Goal: Find specific page/section: Find specific page/section

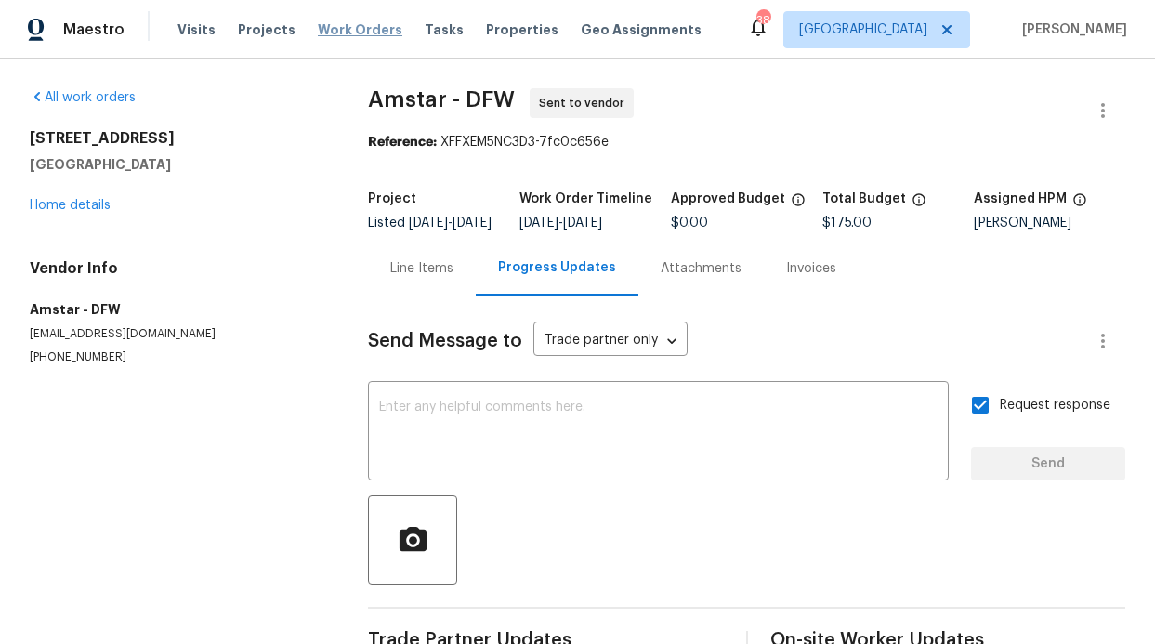
scroll to position [73, 0]
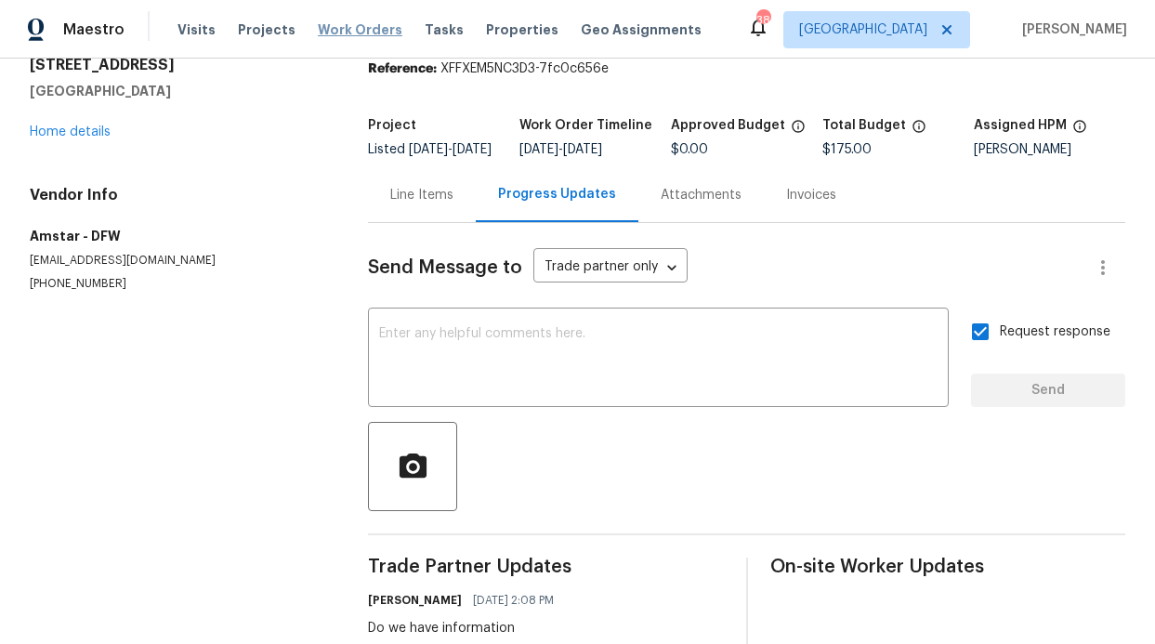
click at [335, 25] on span "Work Orders" at bounding box center [360, 29] width 85 height 19
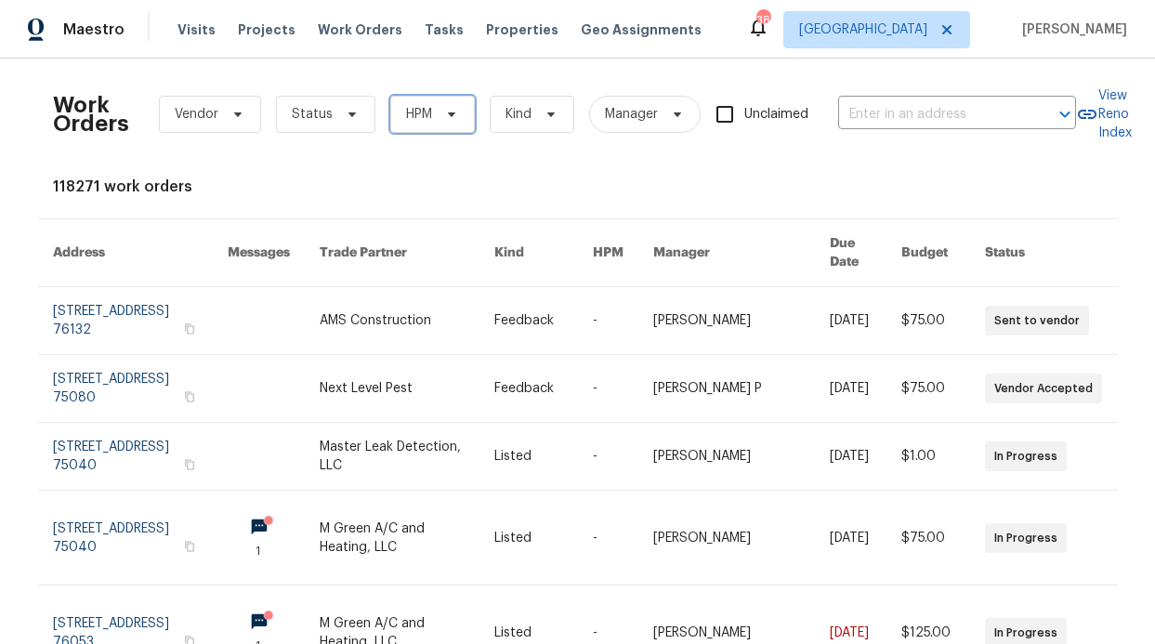
click at [413, 112] on span "HPM" at bounding box center [419, 114] width 26 height 19
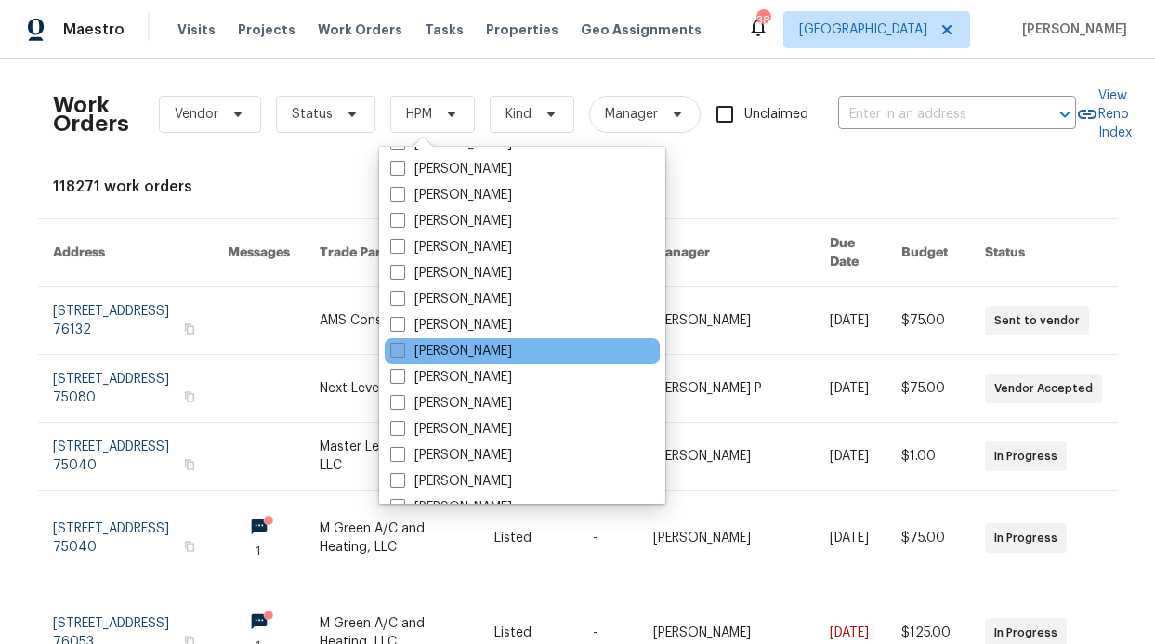
scroll to position [1037, 0]
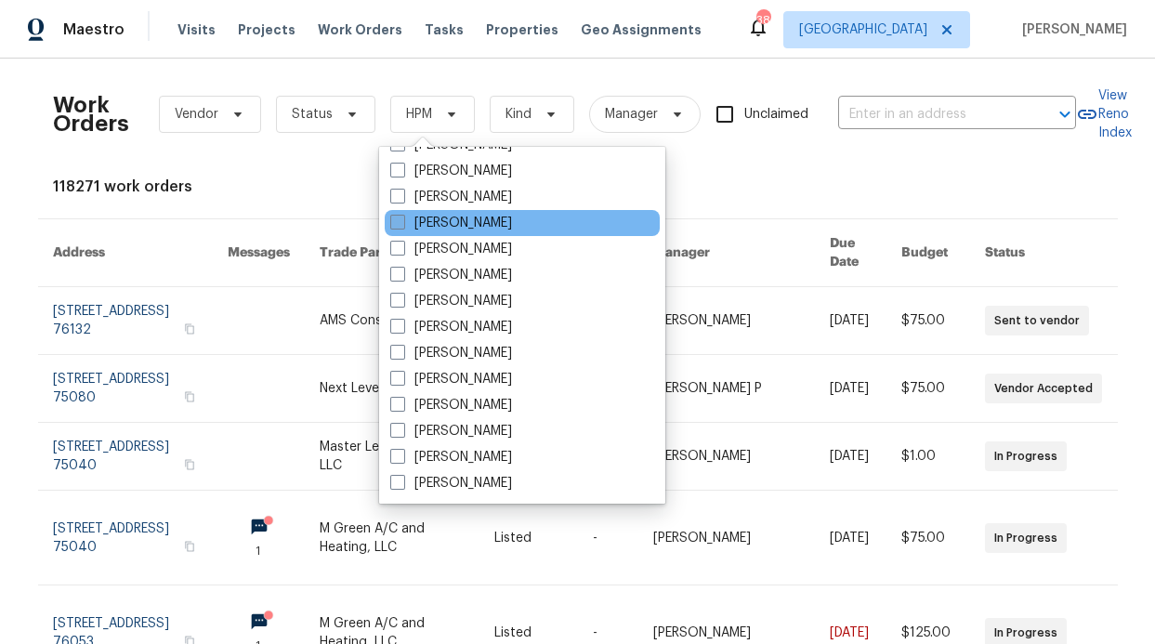
click at [457, 223] on label "[PERSON_NAME]" at bounding box center [451, 223] width 122 height 19
click at [402, 223] on input "[PERSON_NAME]" at bounding box center [396, 220] width 12 height 12
checkbox input "true"
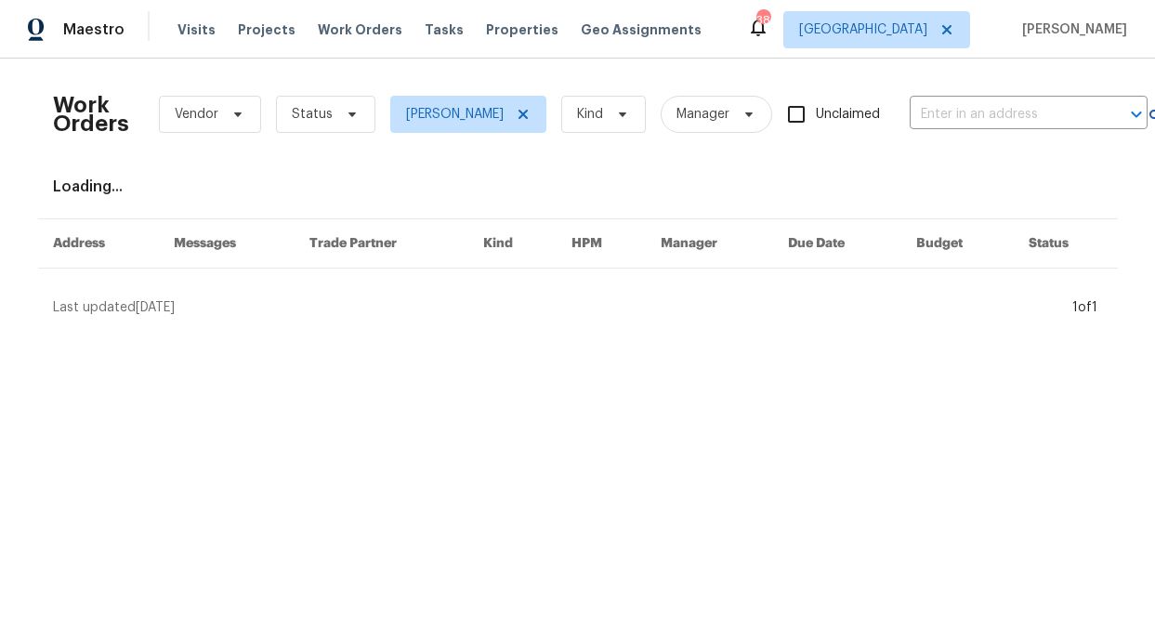
click at [335, 133] on div "Work Orders Vendor Status RonDerrick Jackson Kind Manager Unclaimed ​" at bounding box center [600, 114] width 1095 height 82
click at [339, 124] on span "Status" at bounding box center [325, 114] width 99 height 37
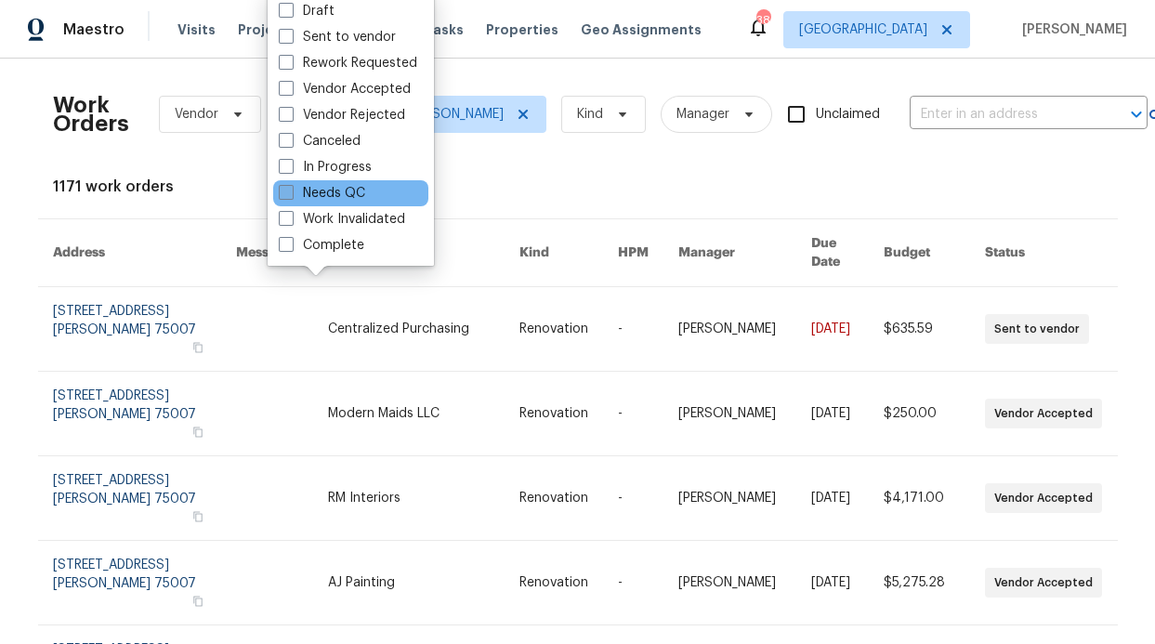
click at [333, 201] on label "Needs QC" at bounding box center [322, 193] width 86 height 19
click at [291, 196] on input "Needs QC" at bounding box center [285, 190] width 12 height 12
checkbox input "true"
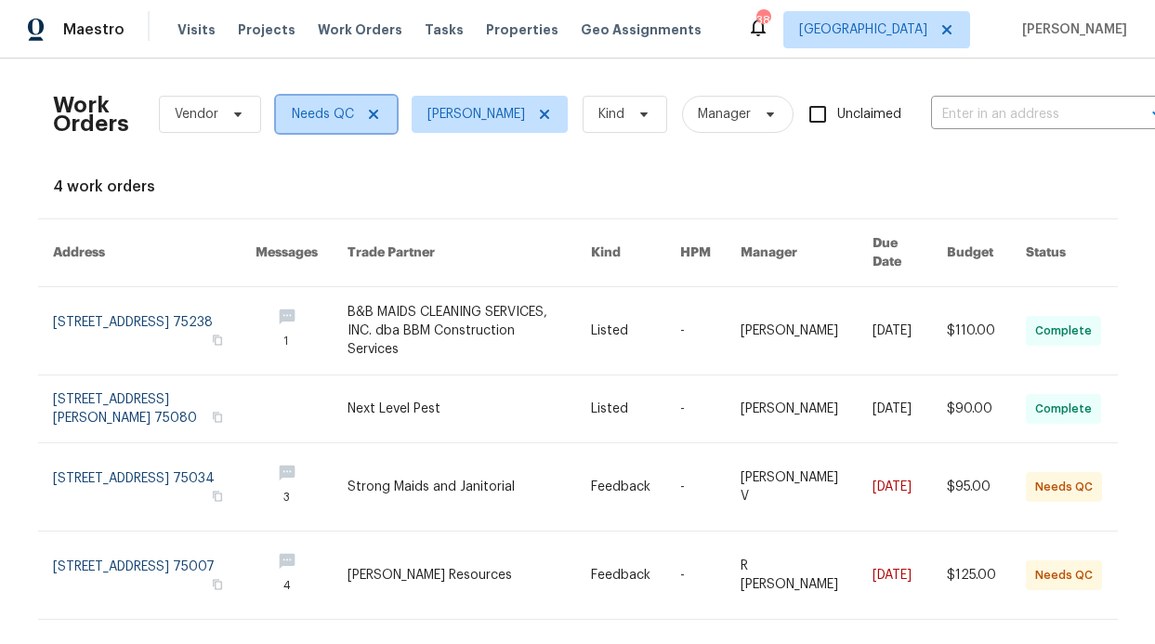
click at [367, 114] on icon at bounding box center [373, 114] width 15 height 15
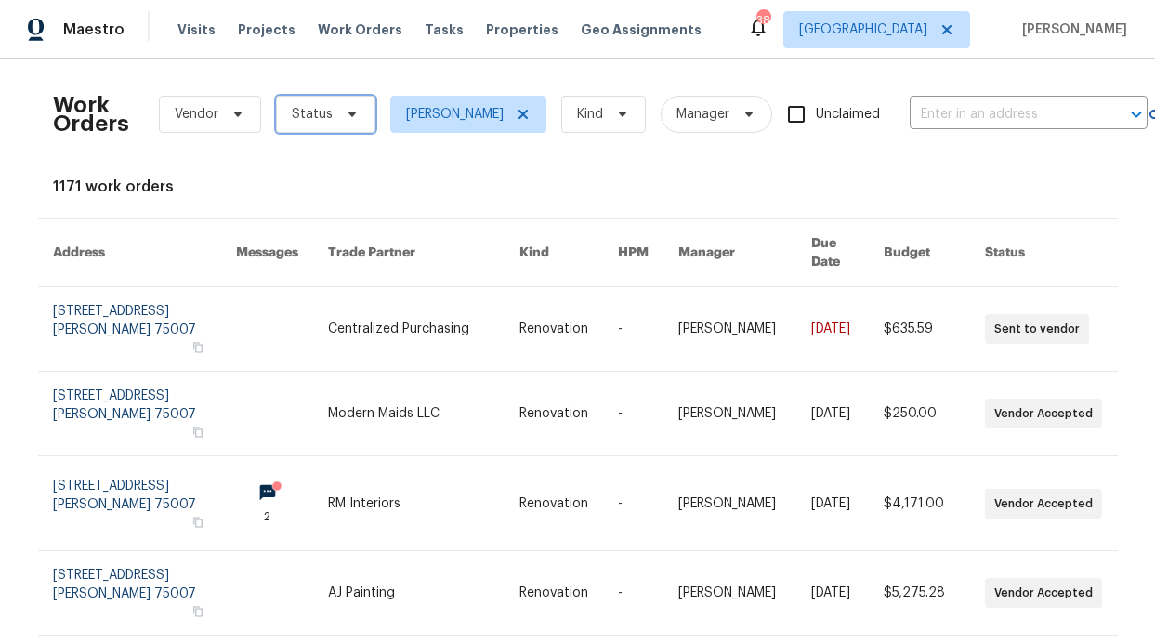
click at [351, 116] on span "Status" at bounding box center [325, 114] width 99 height 37
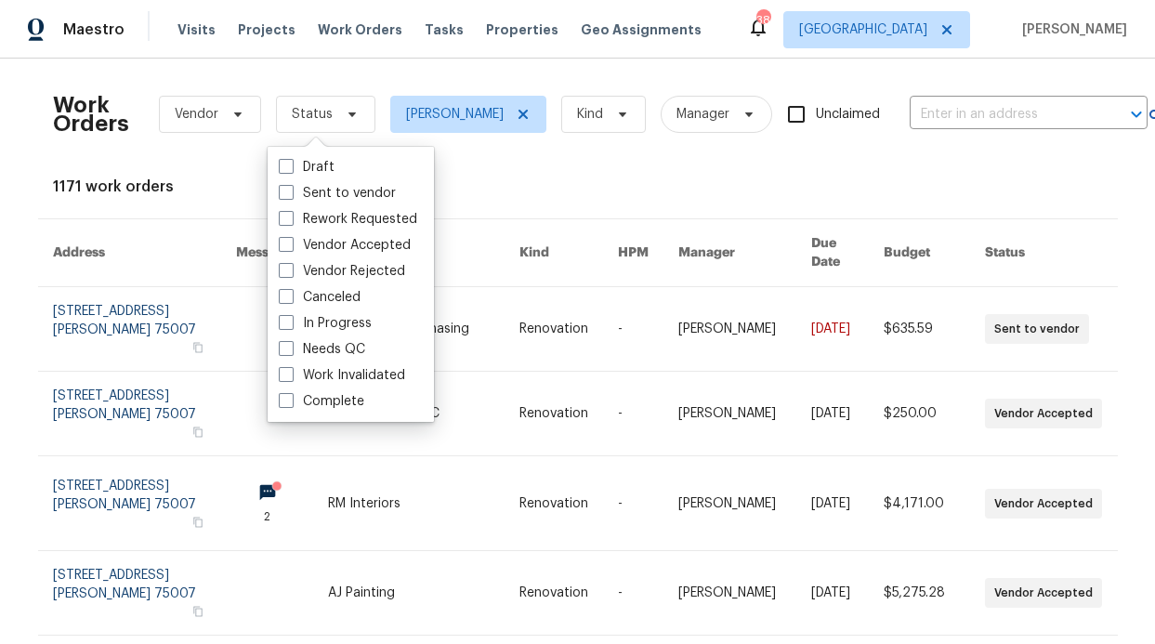
click at [361, 321] on label "In Progress" at bounding box center [325, 323] width 93 height 19
click at [291, 321] on input "In Progress" at bounding box center [285, 320] width 12 height 12
checkbox input "true"
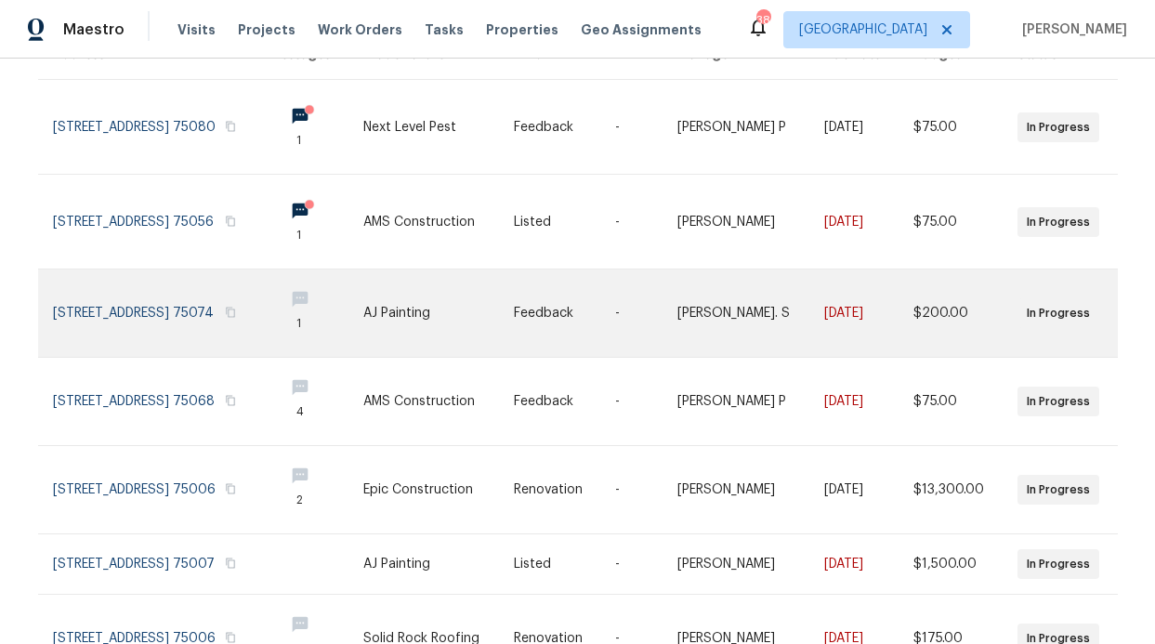
scroll to position [189, 0]
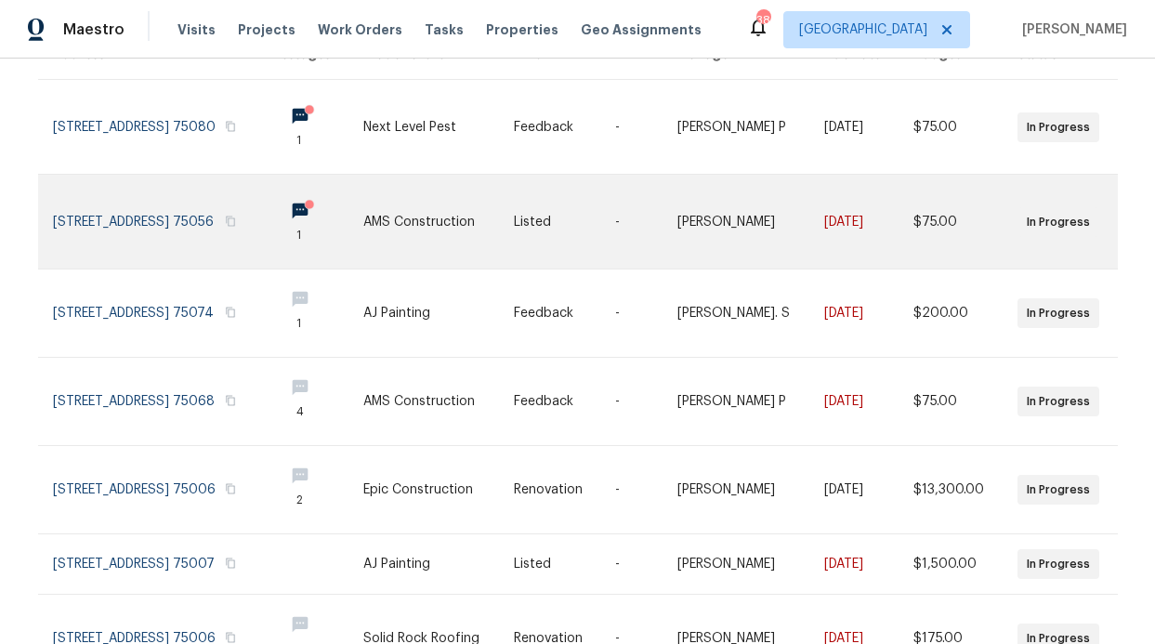
click at [327, 202] on link at bounding box center [316, 222] width 95 height 94
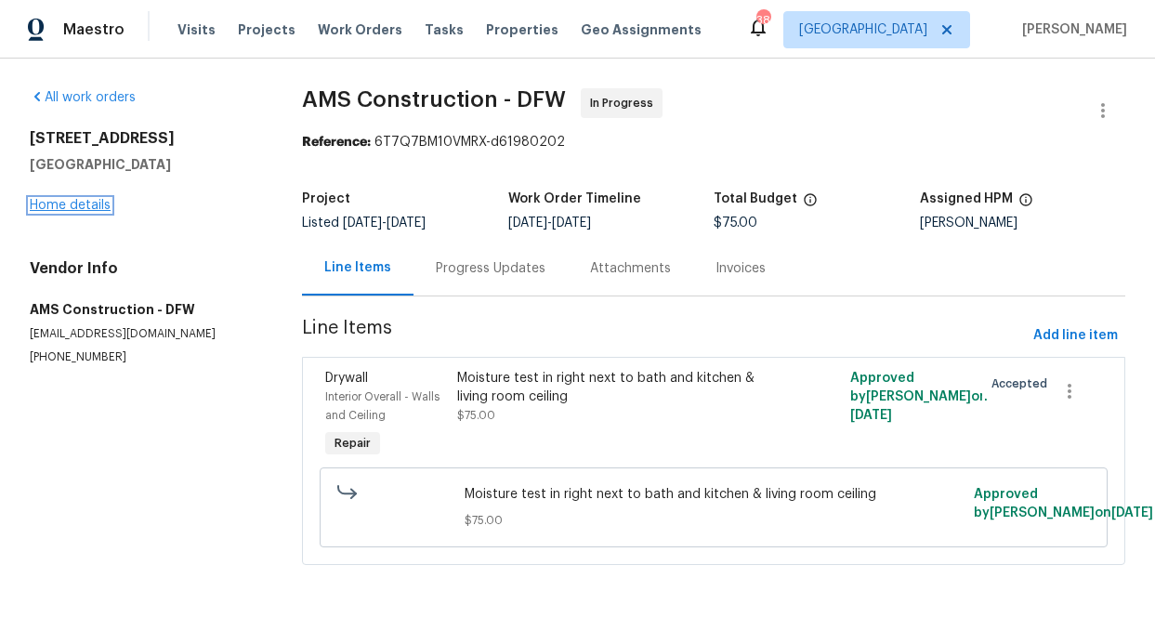
click at [96, 209] on link "Home details" at bounding box center [70, 205] width 81 height 13
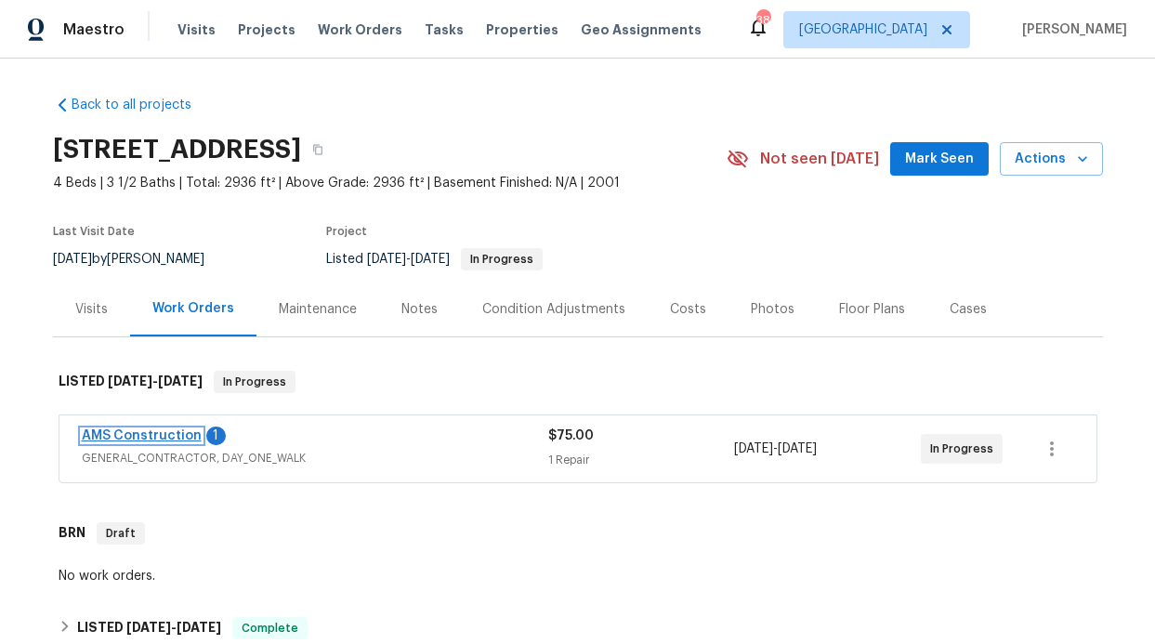
click at [140, 436] on link "AMS Construction" at bounding box center [142, 435] width 120 height 13
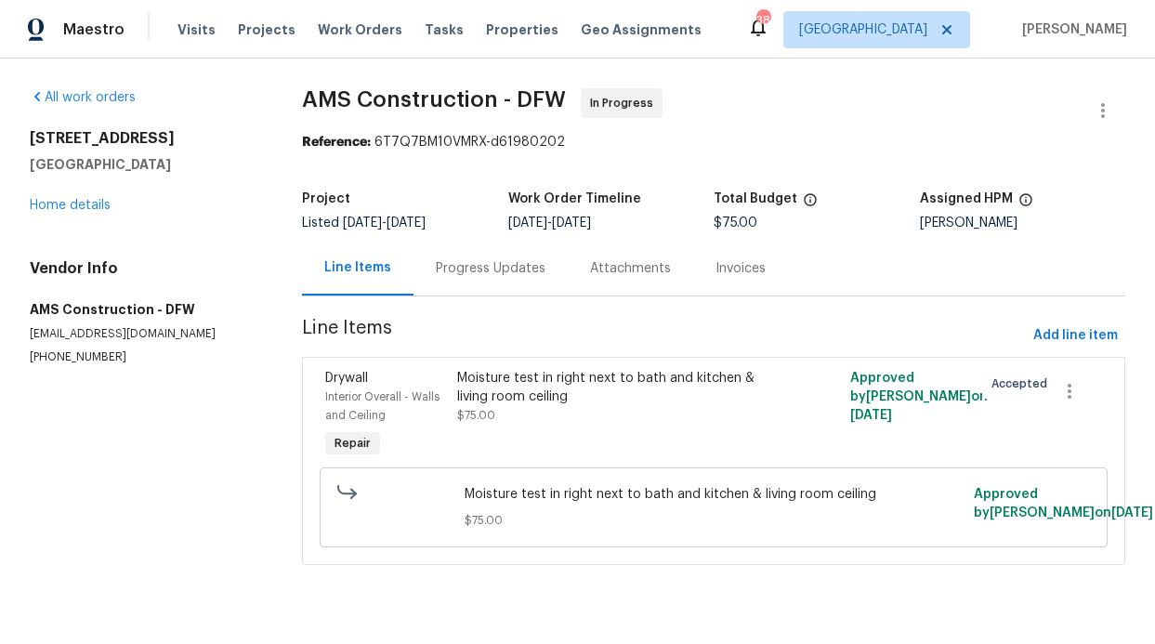
click at [500, 249] on div "Progress Updates" at bounding box center [490, 268] width 154 height 55
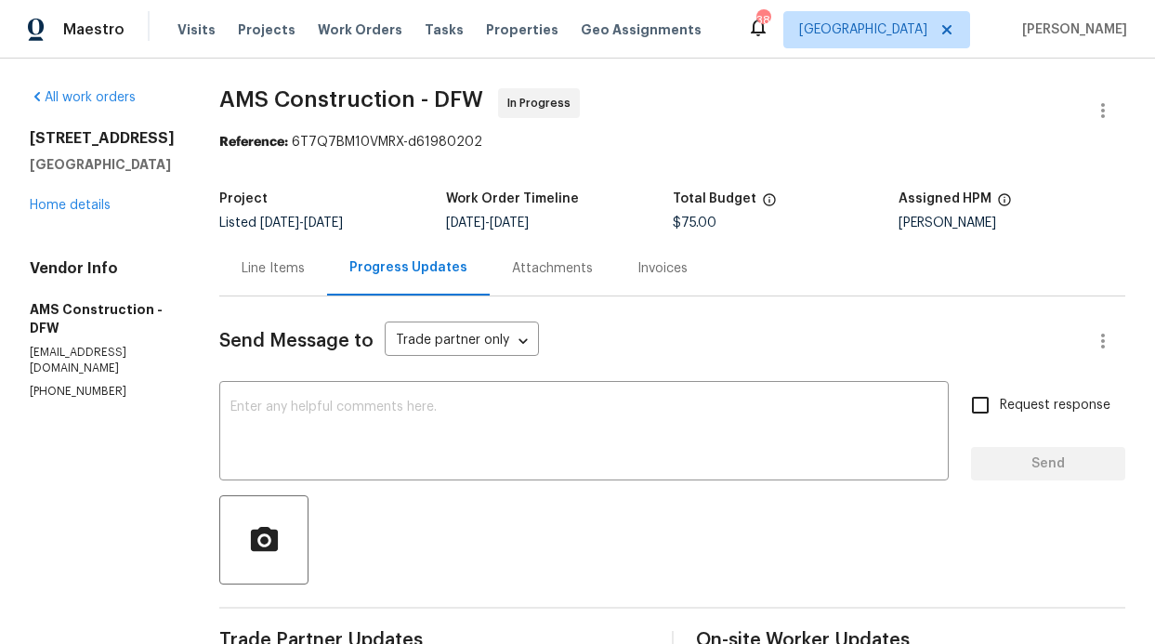
scroll to position [389, 0]
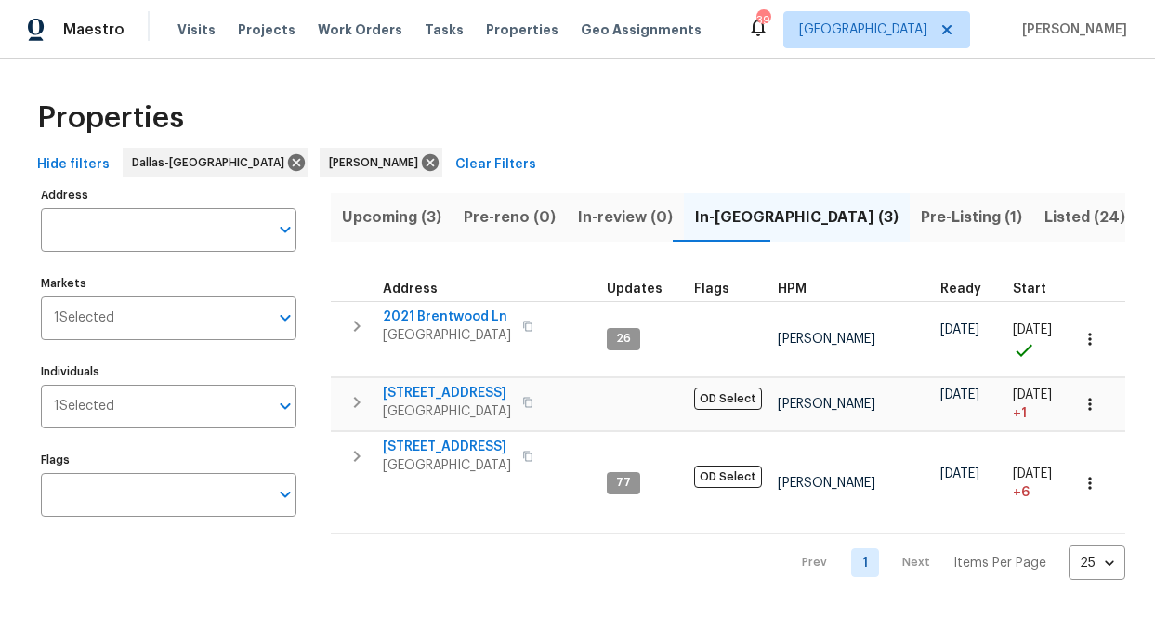
click at [212, 34] on div "Visits Projects Work Orders Tasks Properties Geo Assignments" at bounding box center [450, 29] width 546 height 37
click at [201, 26] on span "Visits" at bounding box center [196, 29] width 38 height 19
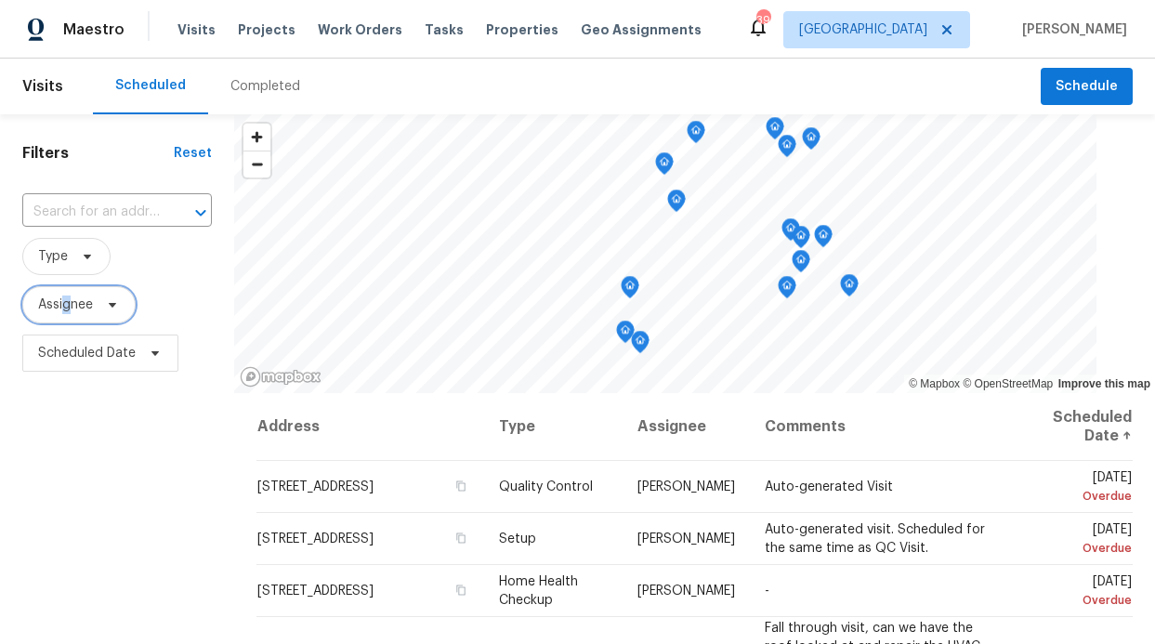
click at [67, 307] on span "Assignee" at bounding box center [65, 304] width 55 height 19
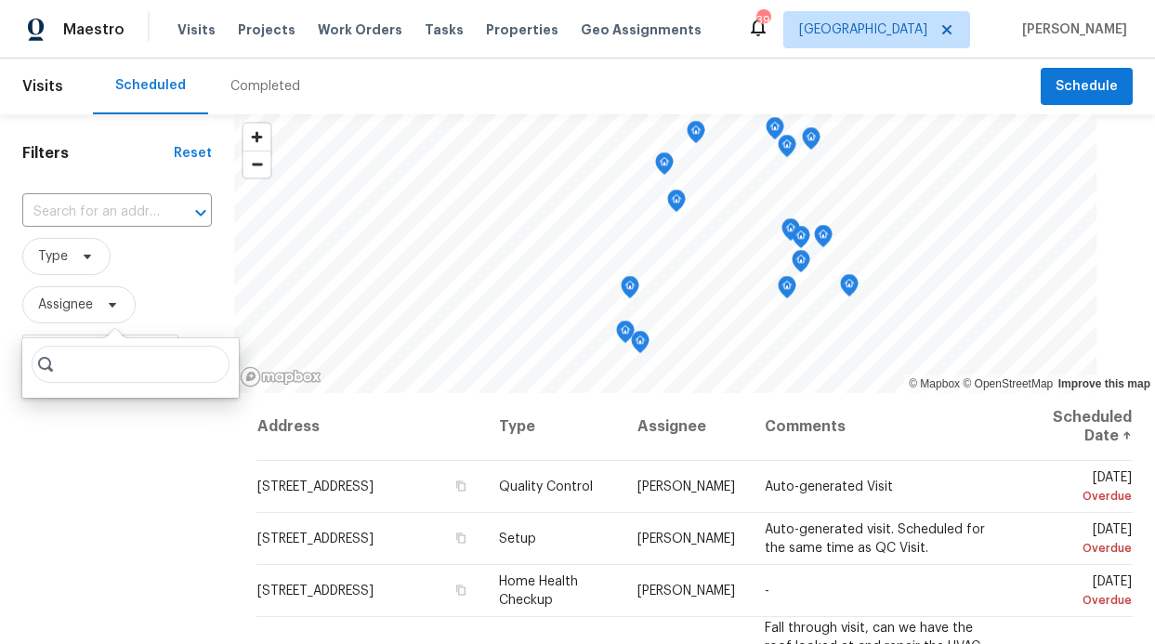
click at [69, 361] on input "search" at bounding box center [131, 364] width 198 height 37
click at [71, 366] on input "search" at bounding box center [131, 364] width 198 height 37
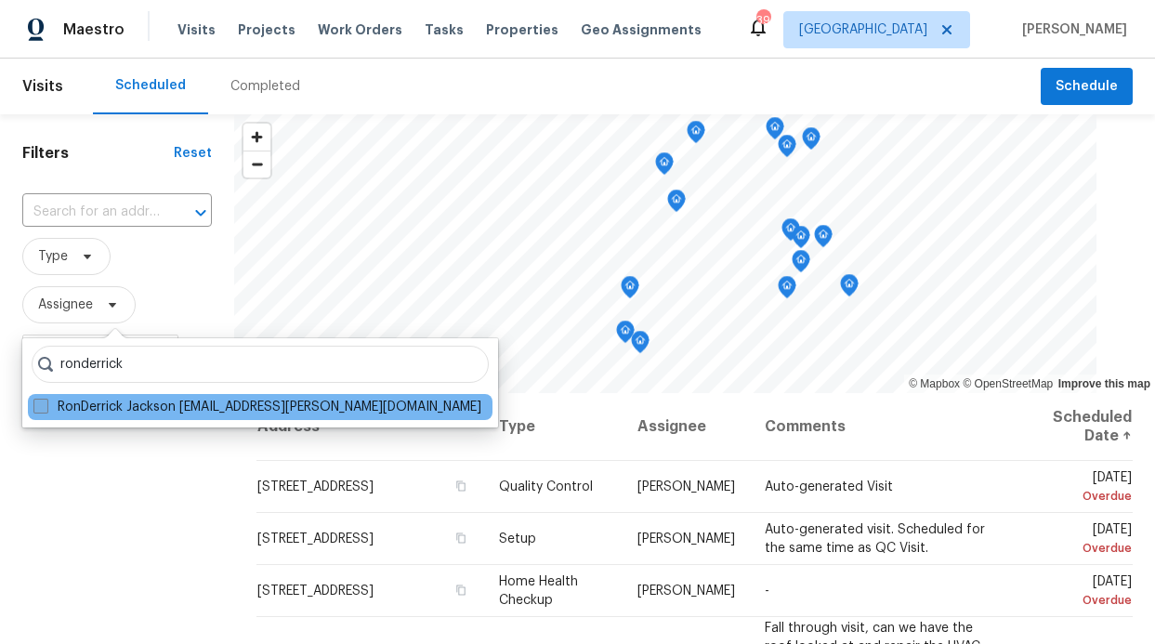
type input "ronderrick"
click at [154, 403] on label "RonDerrick Jackson [EMAIL_ADDRESS][PERSON_NAME][DOMAIN_NAME]" at bounding box center [257, 407] width 448 height 19
click at [46, 403] on input "RonDerrick Jackson [EMAIL_ADDRESS][PERSON_NAME][DOMAIN_NAME]" at bounding box center [39, 404] width 12 height 12
checkbox input "true"
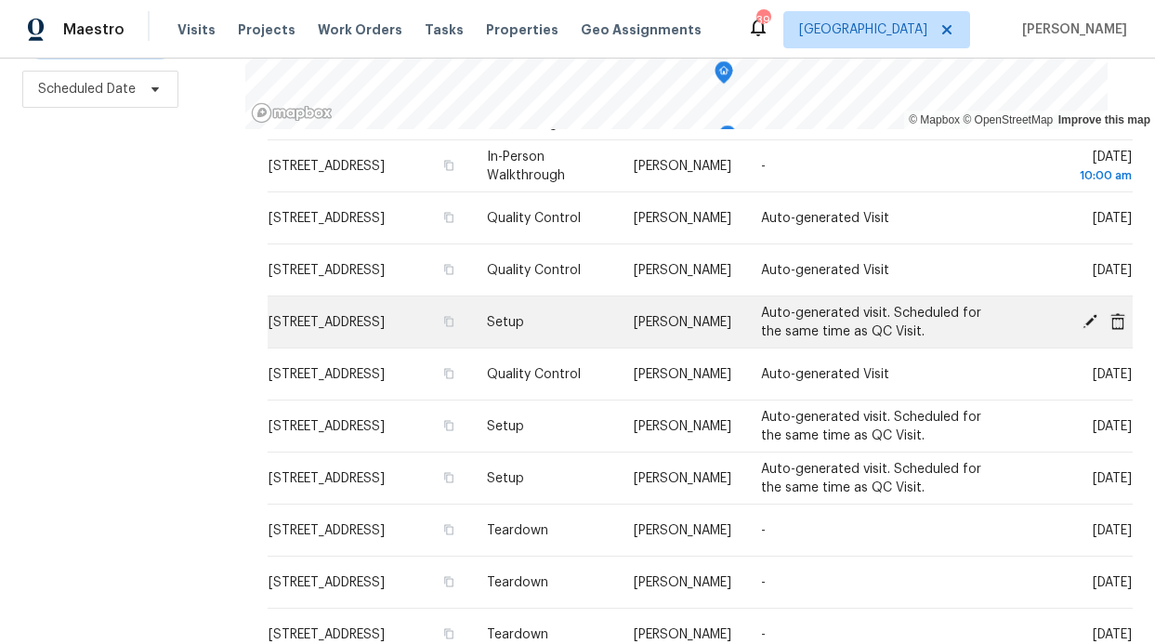
scroll to position [216, 0]
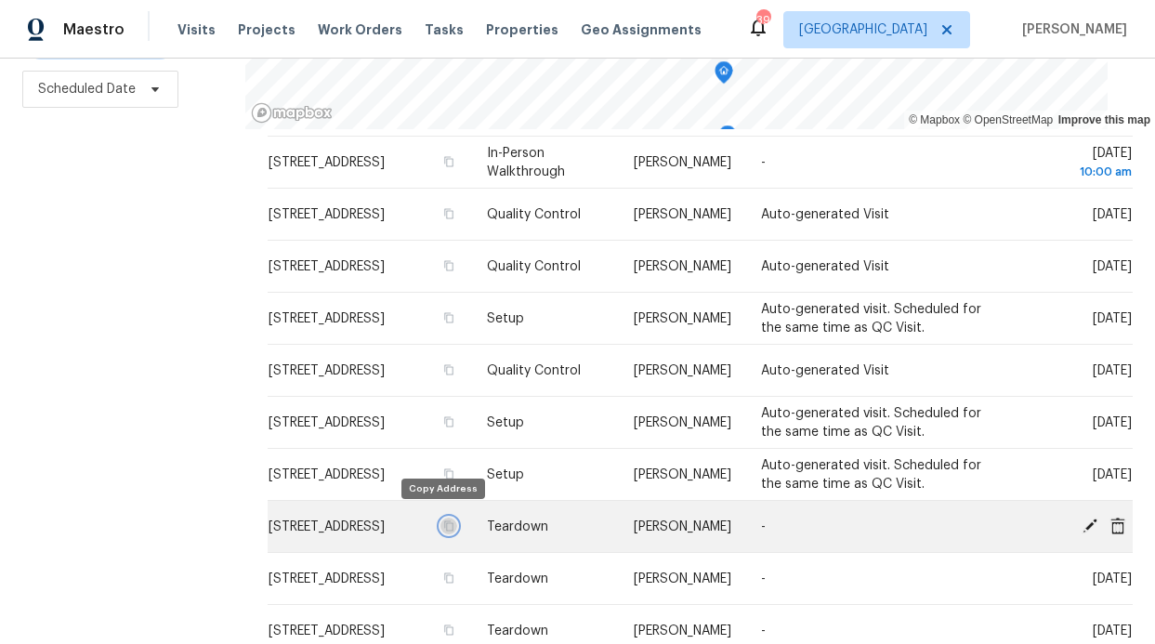
click at [443, 524] on icon "button" at bounding box center [448, 525] width 11 height 11
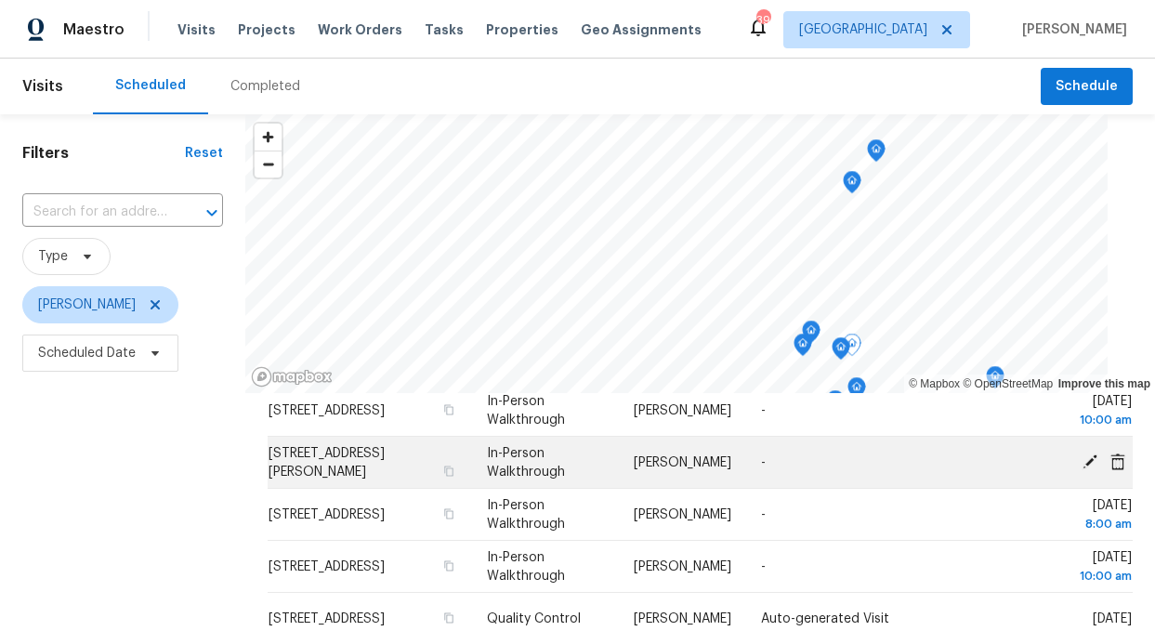
scroll to position [77, 0]
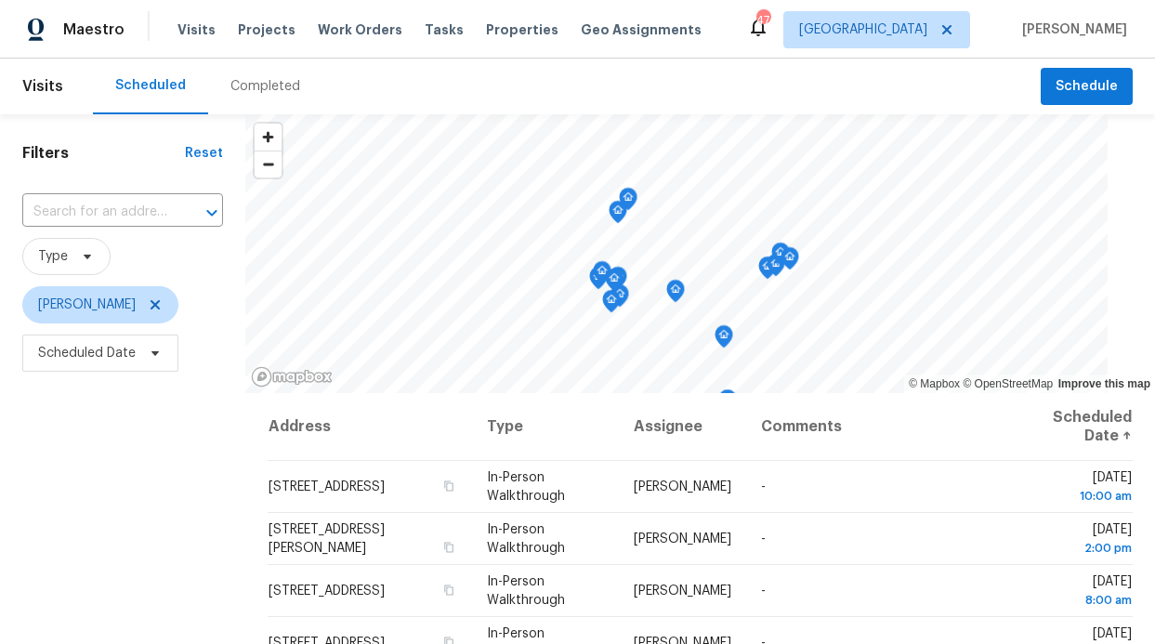
scroll to position [33, 0]
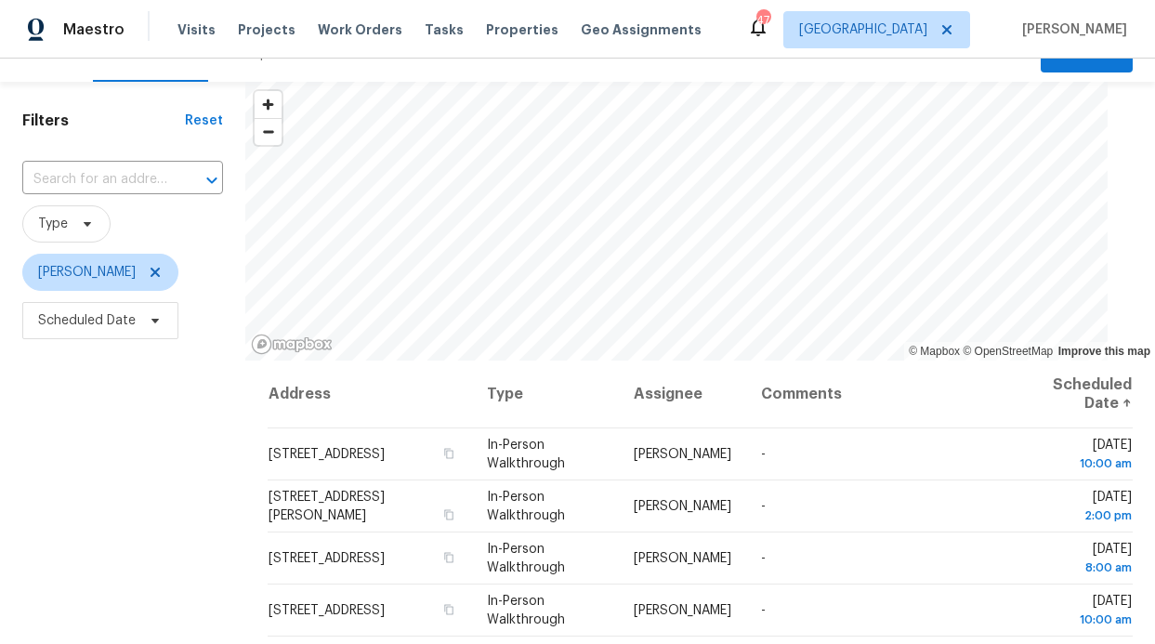
click at [477, 20] on div "Visits Projects Work Orders Tasks Properties Geo Assignments" at bounding box center [450, 29] width 546 height 37
click at [486, 29] on span "Properties" at bounding box center [522, 29] width 72 height 19
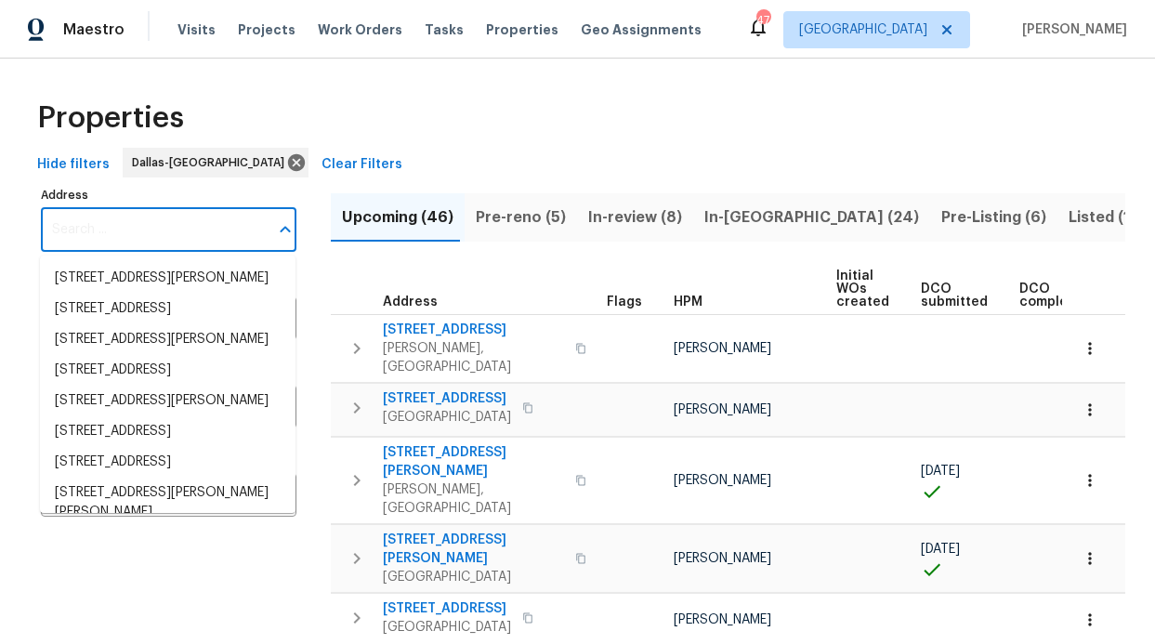
paste input "[STREET_ADDRESS]"
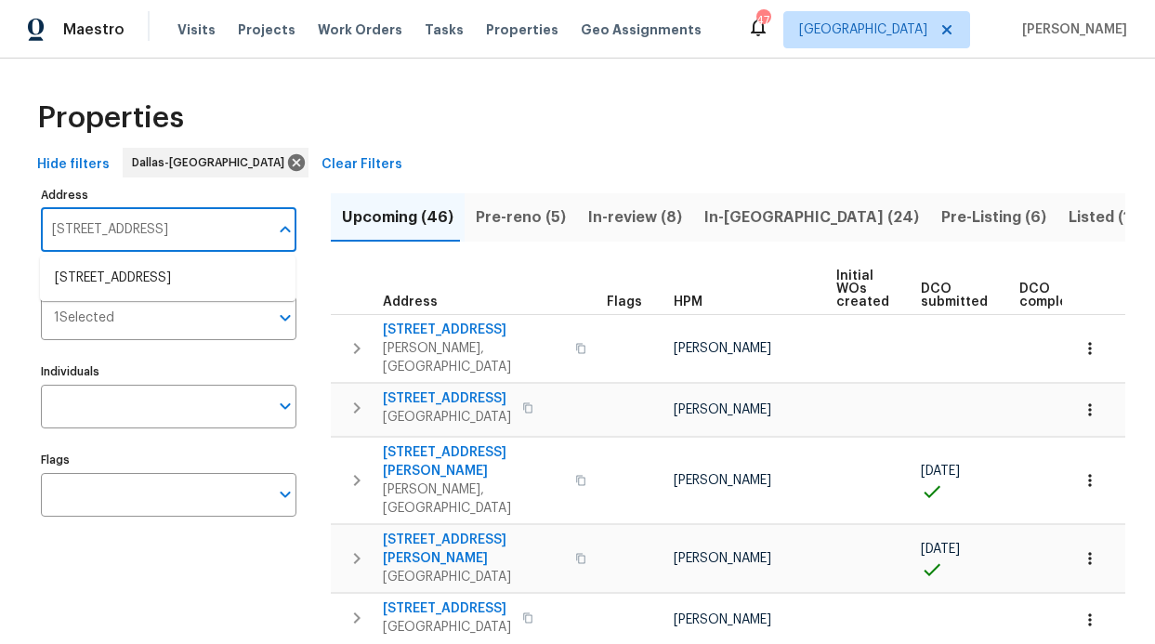
type input "[STREET_ADDRESS]"
click at [225, 299] on ul "3508 Bellwood Cir Plano TX 75074" at bounding box center [168, 279] width 256 height 46
click at [216, 290] on li "3508 Bellwood Cir Plano TX 75074" at bounding box center [168, 278] width 256 height 31
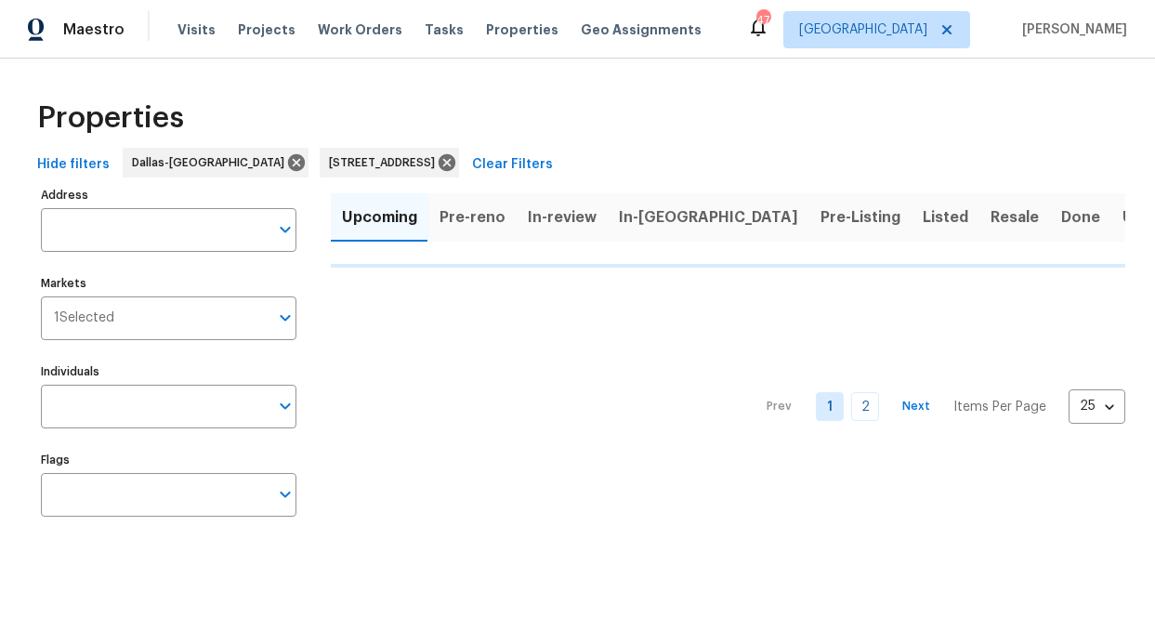
type input "3508 Bellwood Cir Plano TX 75074"
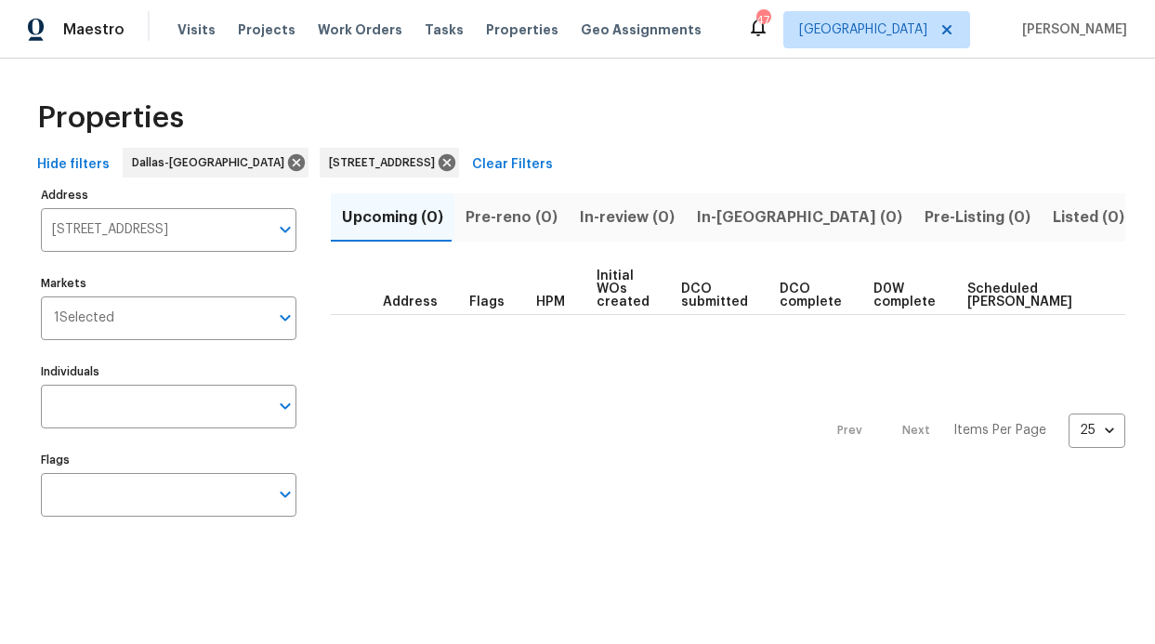
scroll to position [0, 116]
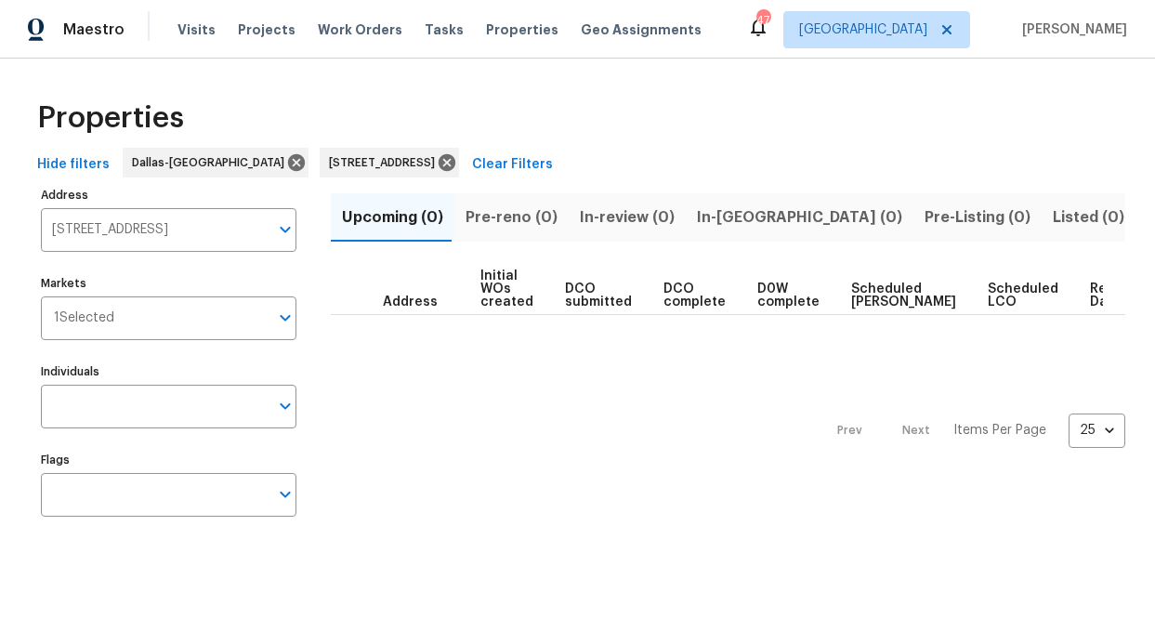
click at [719, 315] on div "Address Flags HPM Initial WOs created DCO submitted DCO complete D0W complete S…" at bounding box center [728, 289] width 794 height 51
